Goal: Information Seeking & Learning: Find specific fact

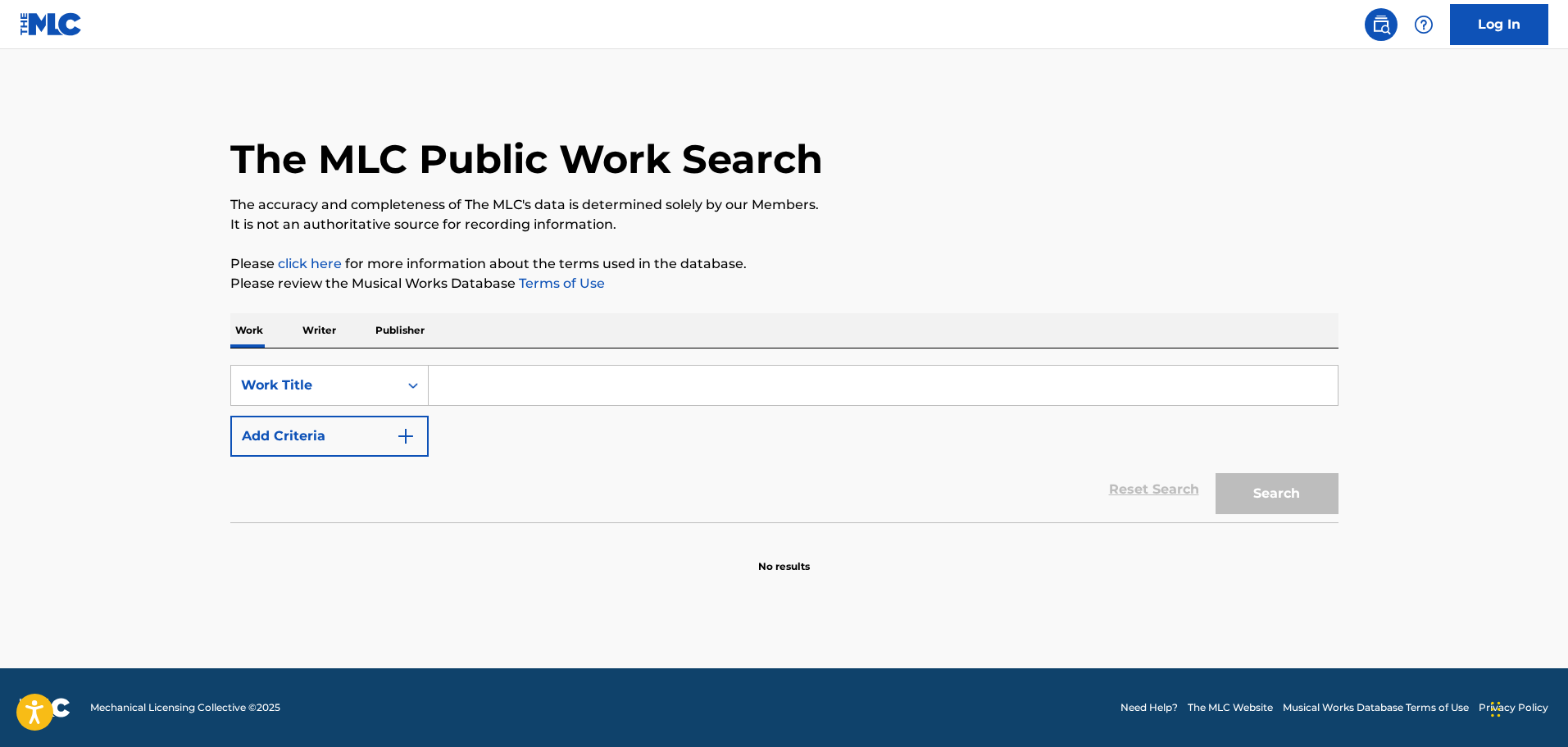
click at [392, 322] on p "Publisher" at bounding box center [399, 330] width 59 height 35
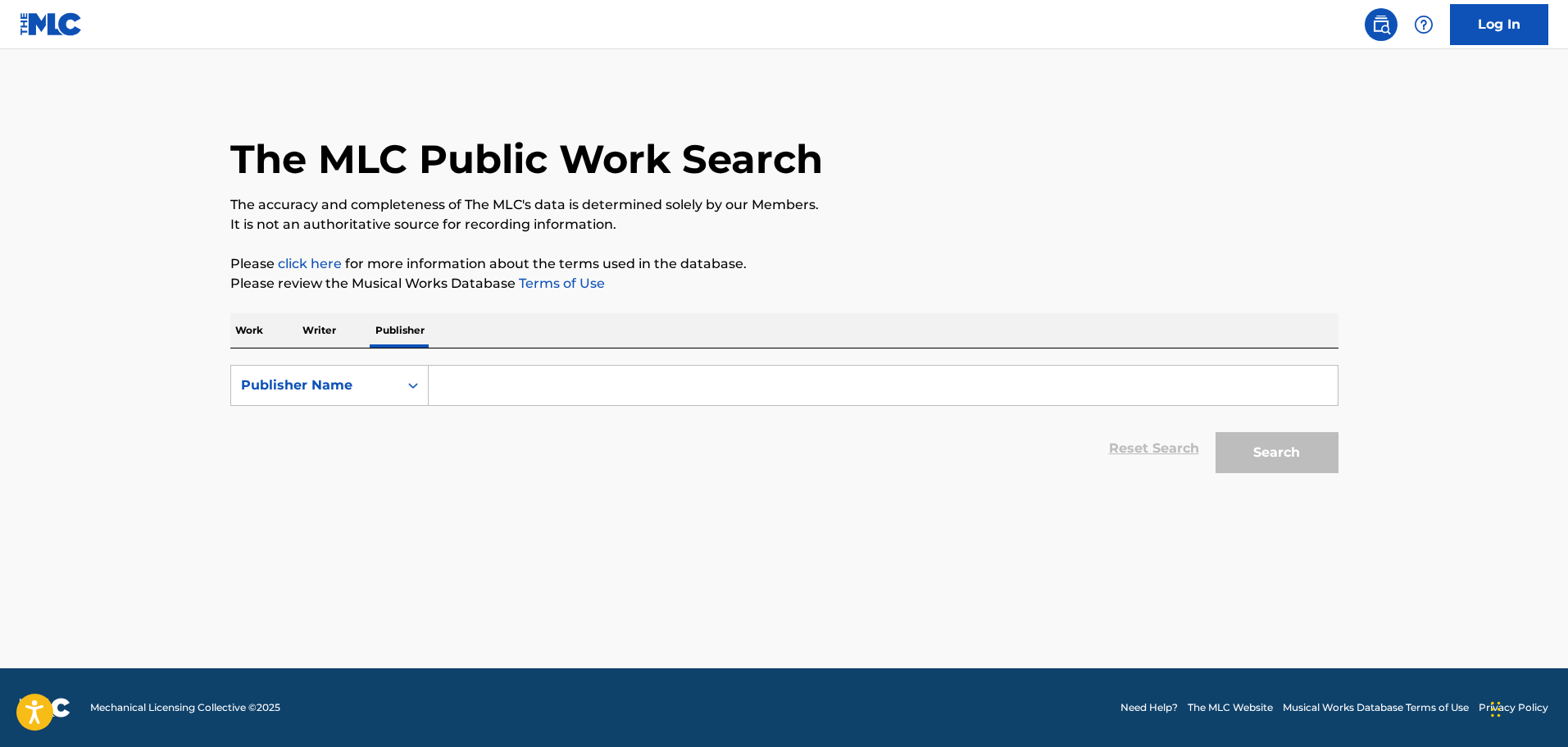
click at [490, 388] on input "Search Form" at bounding box center [883, 385] width 909 height 39
click at [1215, 432] on button "Search" at bounding box center [1276, 452] width 123 height 41
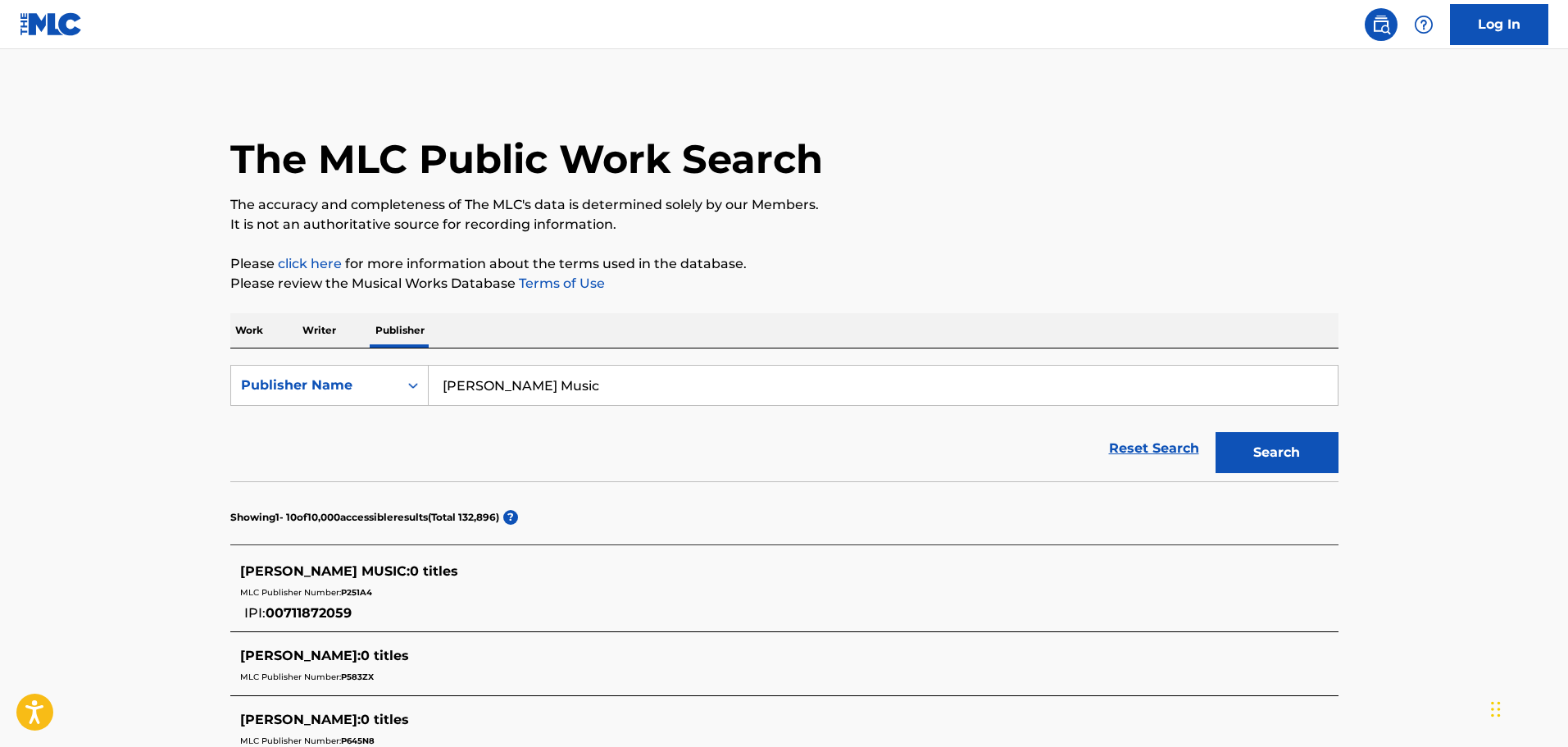
click at [482, 388] on input "[PERSON_NAME] Music" at bounding box center [883, 385] width 909 height 39
click at [1215, 432] on button "Search" at bounding box center [1276, 452] width 123 height 41
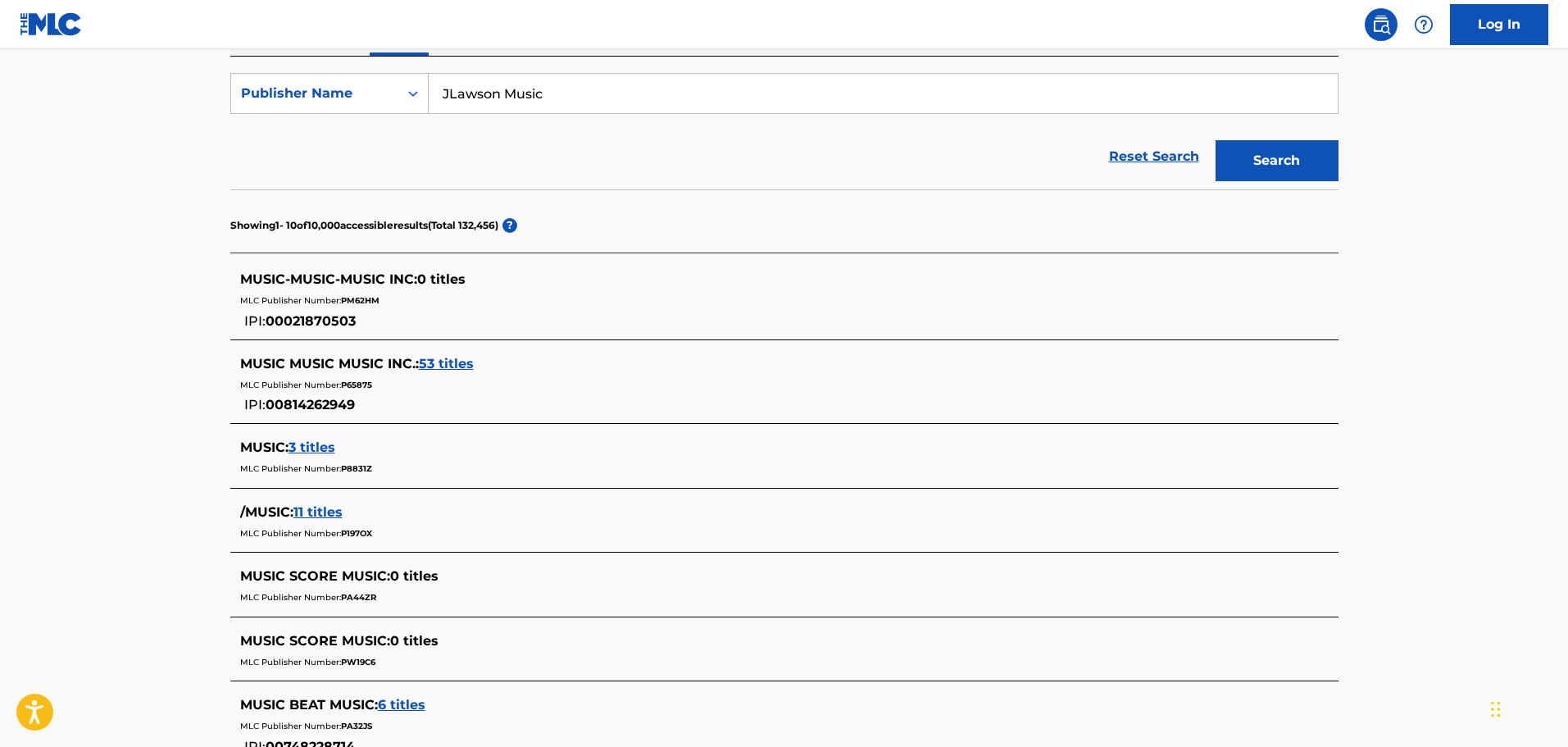
scroll to position [65, 0]
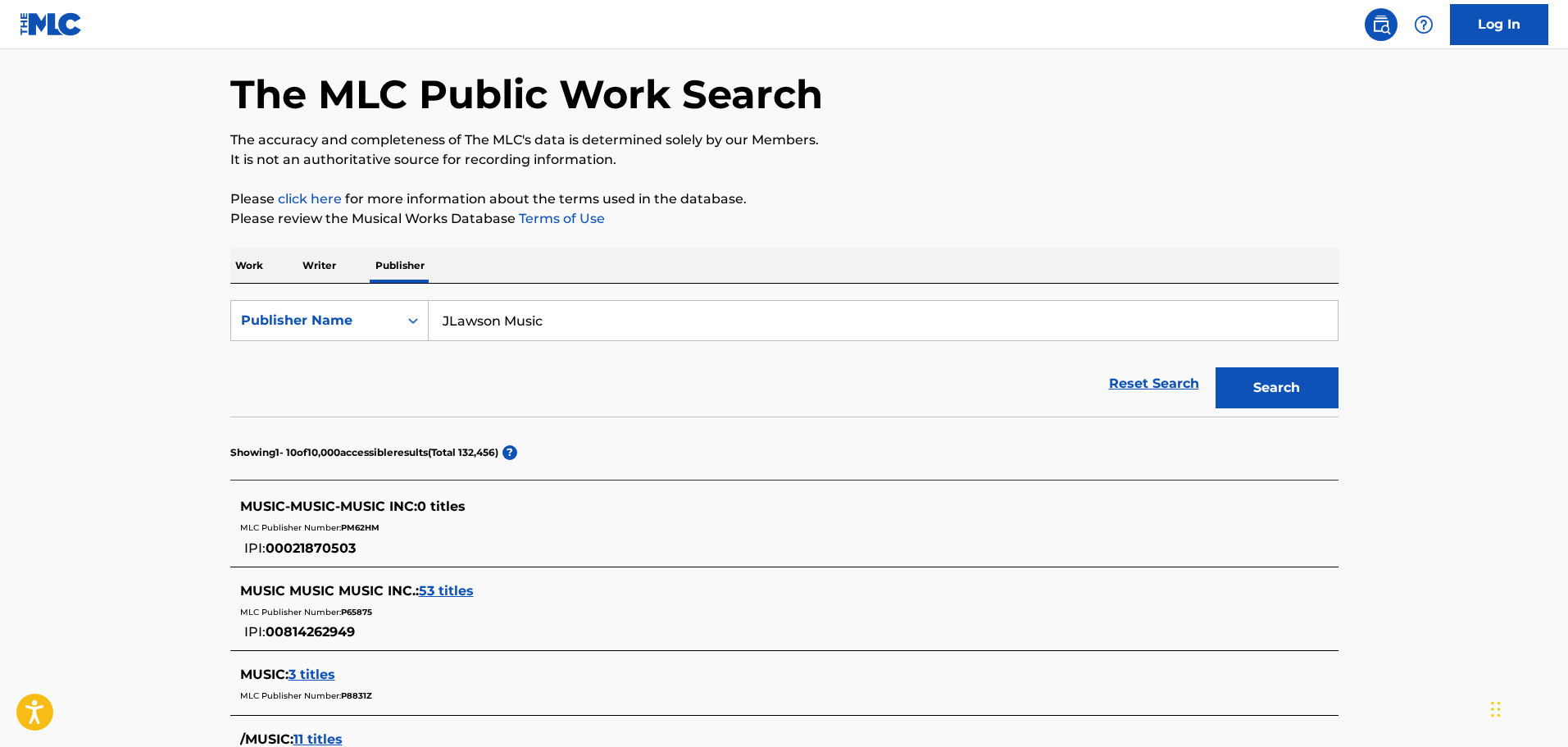
click at [456, 311] on input "JLawson Music" at bounding box center [883, 320] width 909 height 39
paste input "[PERSON_NAME]"
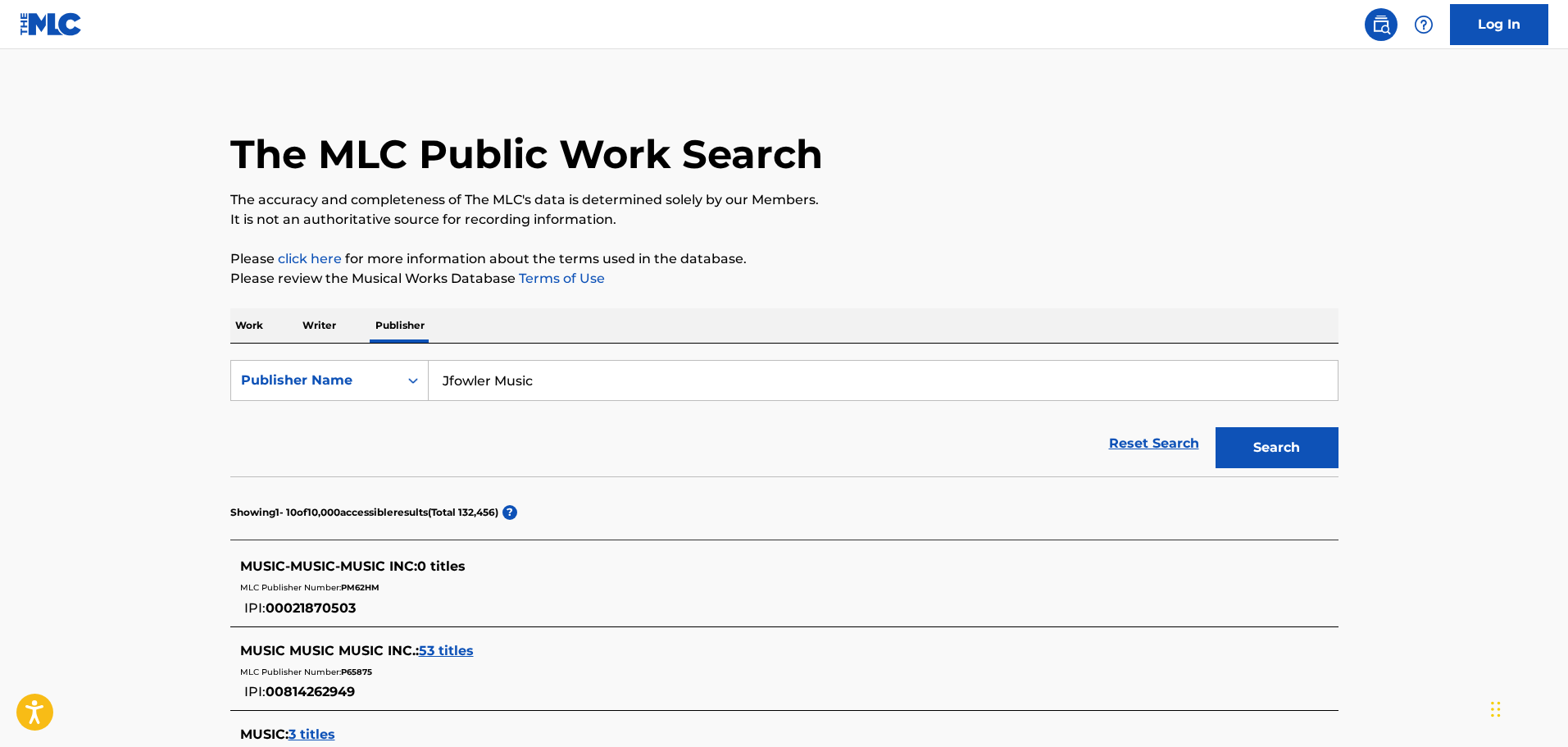
scroll to position [0, 0]
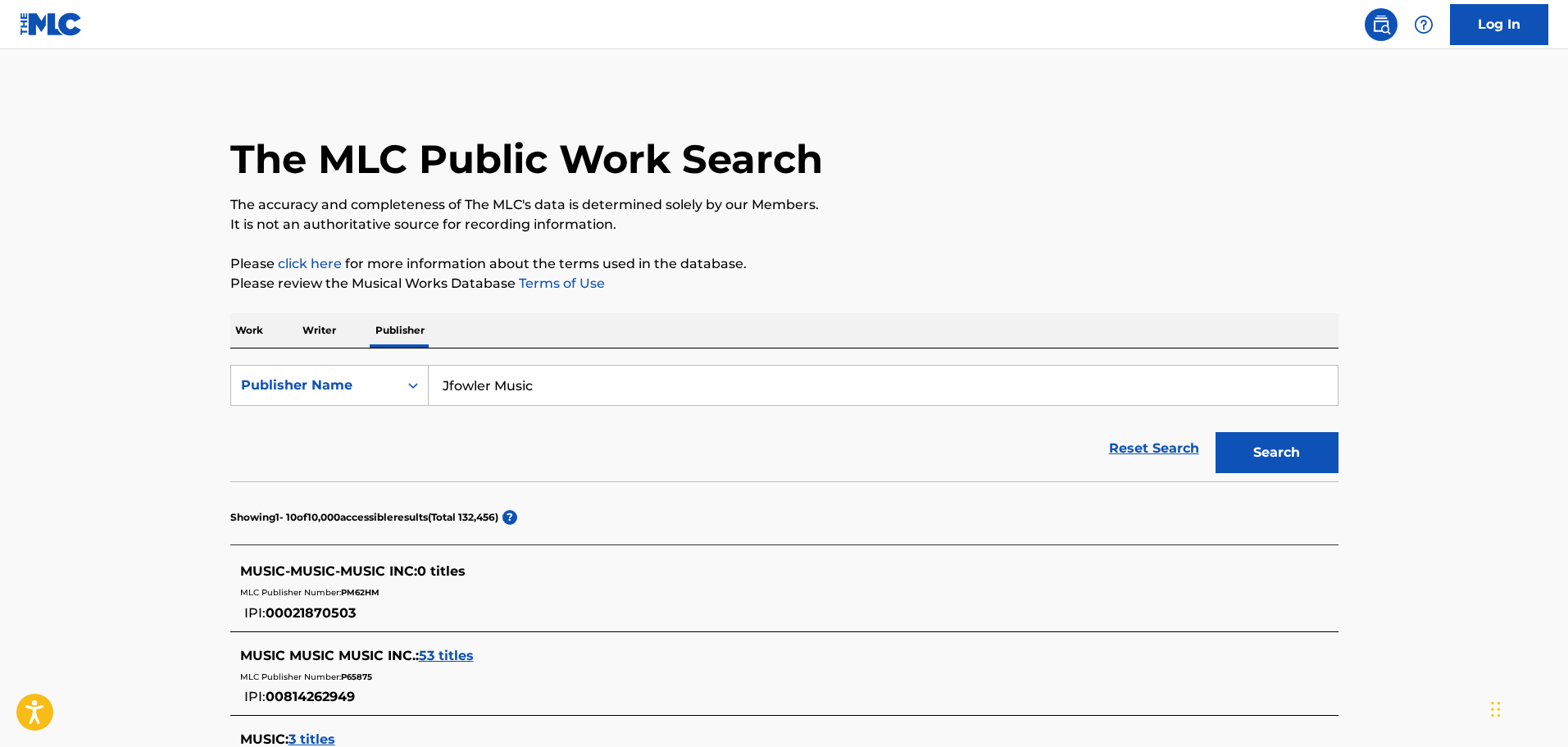
type input "Jfowler Music"
